Goal: Check status: Check status

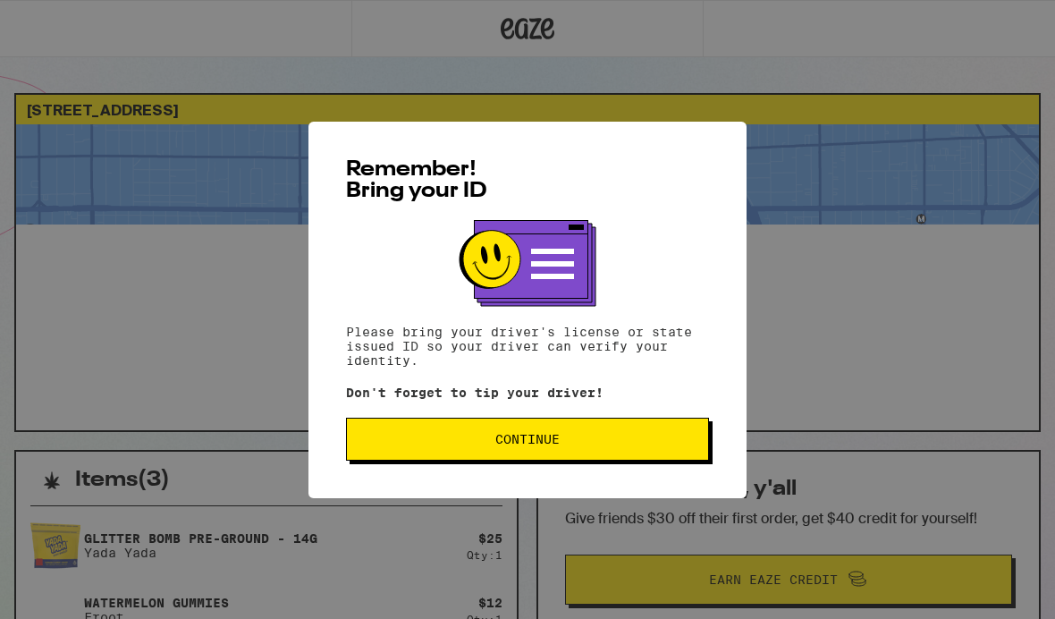
click at [674, 445] on span "Continue" at bounding box center [527, 439] width 333 height 13
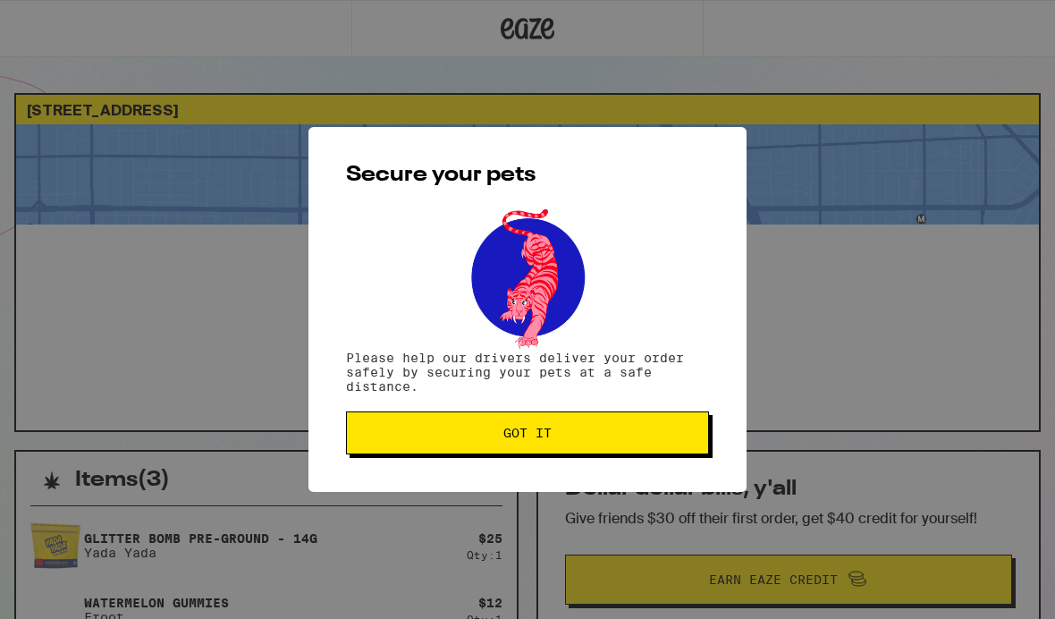
click at [695, 425] on button "Got it" at bounding box center [527, 432] width 363 height 43
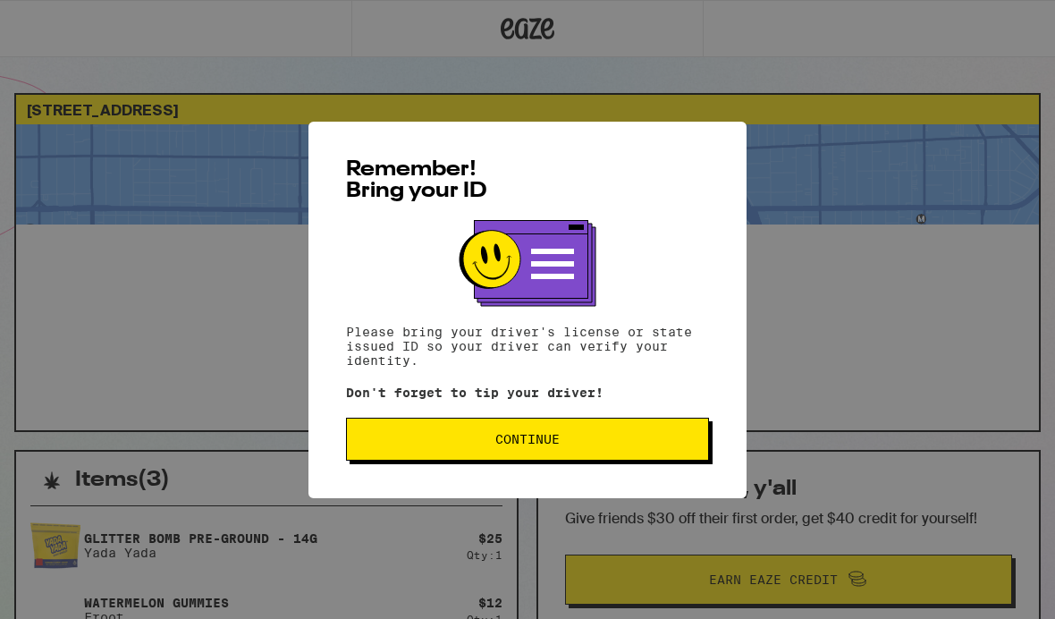
click at [668, 439] on span "Continue" at bounding box center [527, 439] width 333 height 13
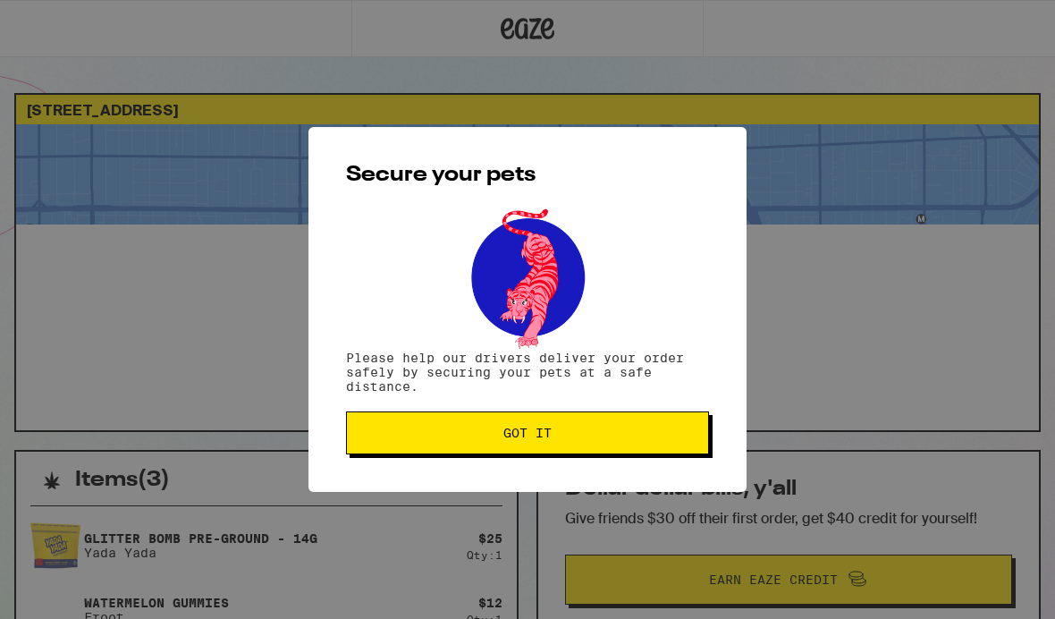
click at [658, 436] on span "Got it" at bounding box center [527, 432] width 333 height 13
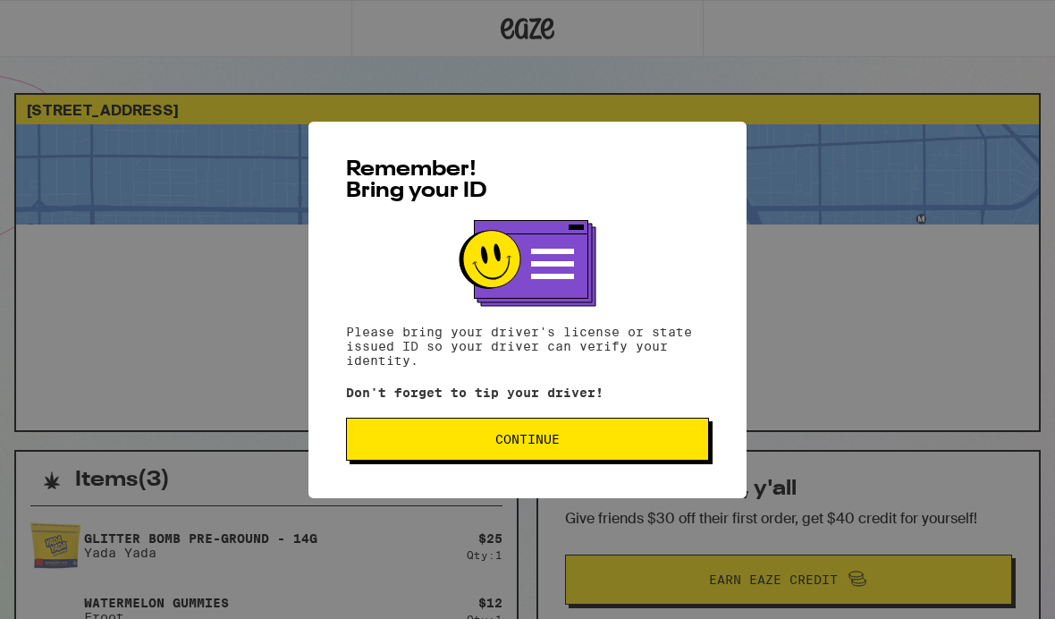
click at [655, 441] on span "Continue" at bounding box center [527, 439] width 333 height 13
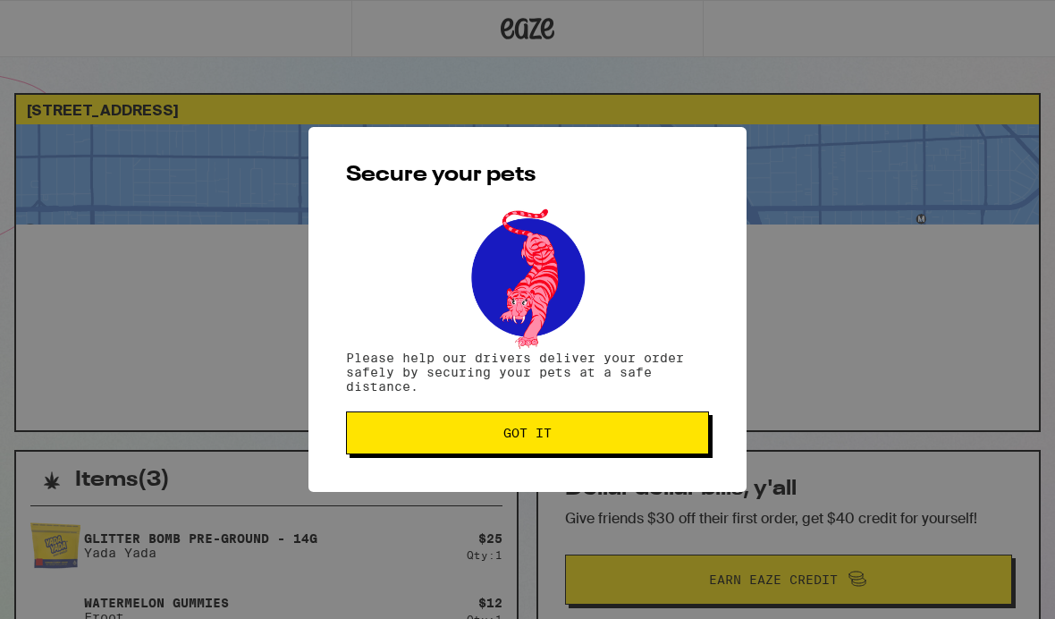
click at [668, 439] on span "Got it" at bounding box center [527, 432] width 333 height 13
